Goal: Information Seeking & Learning: Learn about a topic

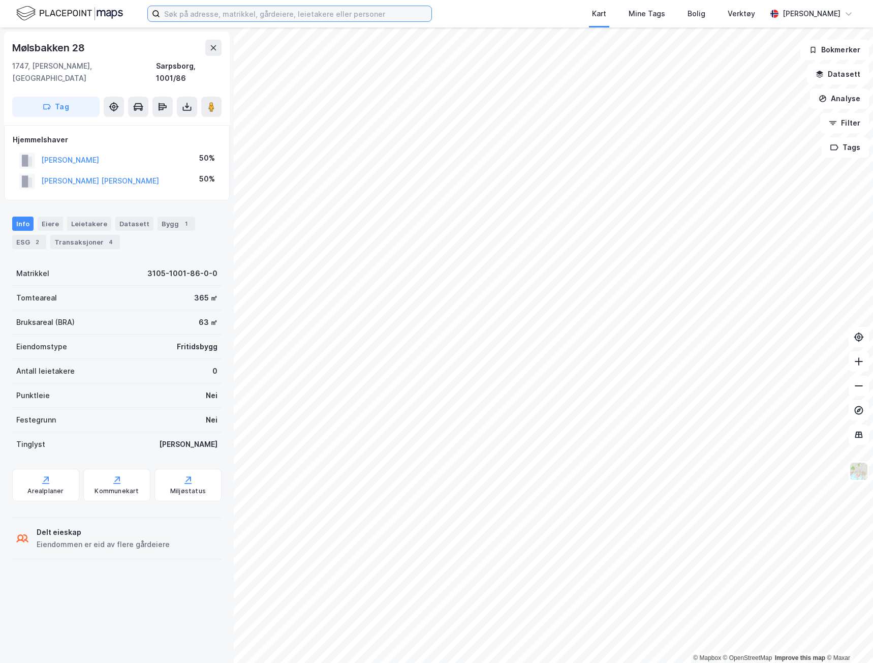
click at [216, 13] on input at bounding box center [295, 13] width 271 height 15
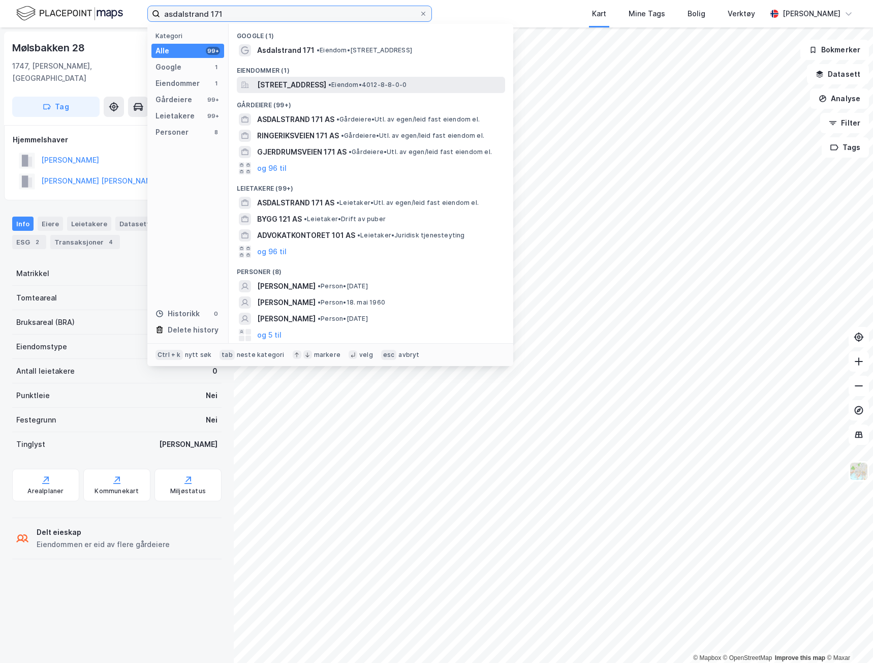
type input "asdalstrand 171"
click at [326, 83] on span "[STREET_ADDRESS]" at bounding box center [291, 85] width 69 height 12
